Goal: Register for event/course

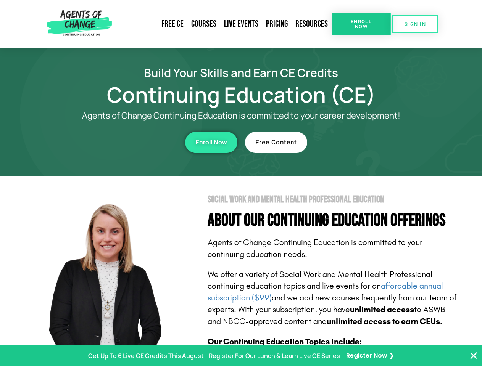
click at [241, 183] on section "Social Work and Mental Health Professional Education About Our Continuing Educa…" at bounding box center [241, 336] width 482 height 321
click at [361, 24] on span "Enroll Now" at bounding box center [361, 24] width 35 height 10
click at [415, 24] on span "SIGN IN" at bounding box center [415, 24] width 21 height 5
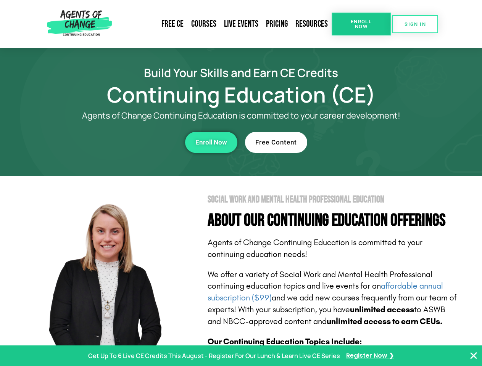
click at [132, 142] on div "Enroll Now" at bounding box center [132, 142] width 210 height 21
click at [211, 142] on span "Enroll Now" at bounding box center [211, 142] width 32 height 6
click at [350, 142] on div "Free Content" at bounding box center [350, 142] width 210 height 21
